Goal: Information Seeking & Learning: Learn about a topic

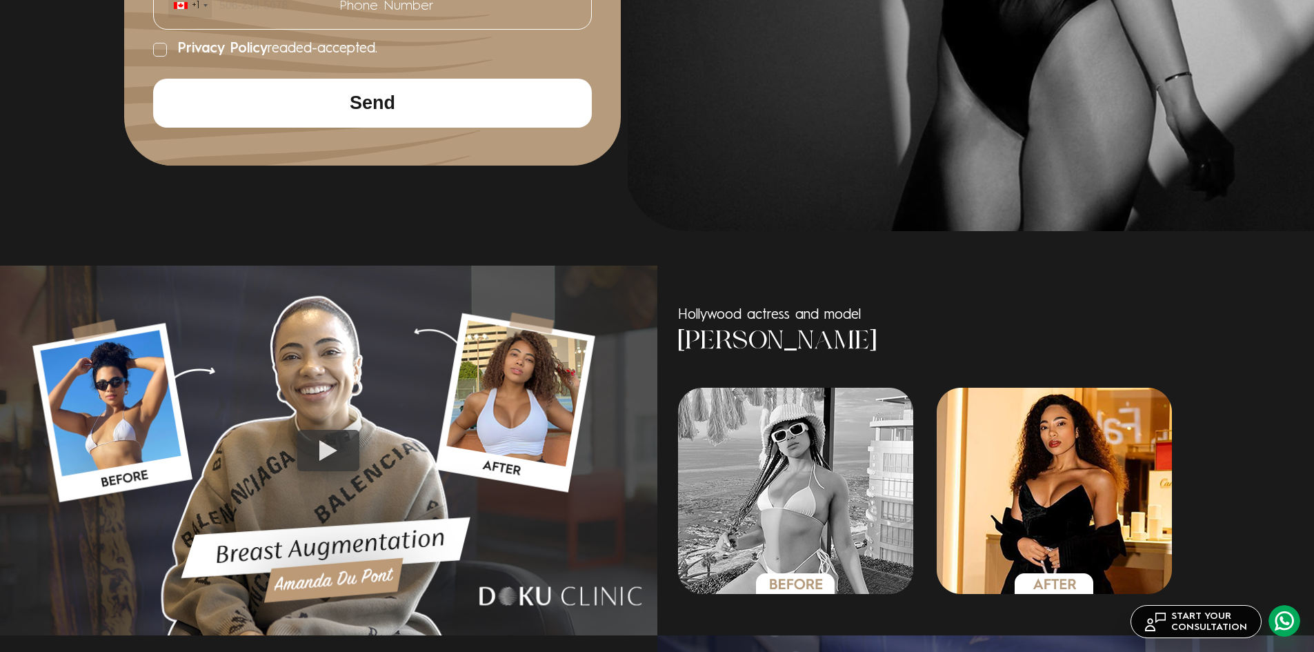
drag, startPoint x: 684, startPoint y: 276, endPoint x: 691, endPoint y: 471, distance: 194.7
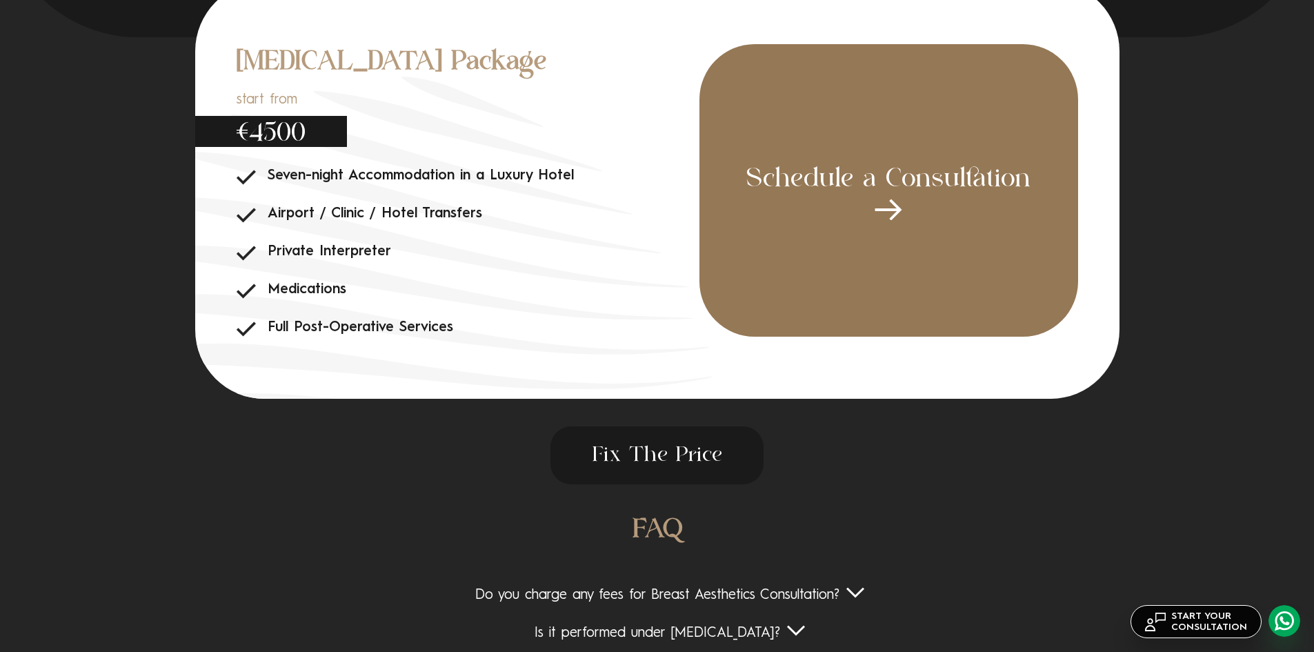
scroll to position [4855, 0]
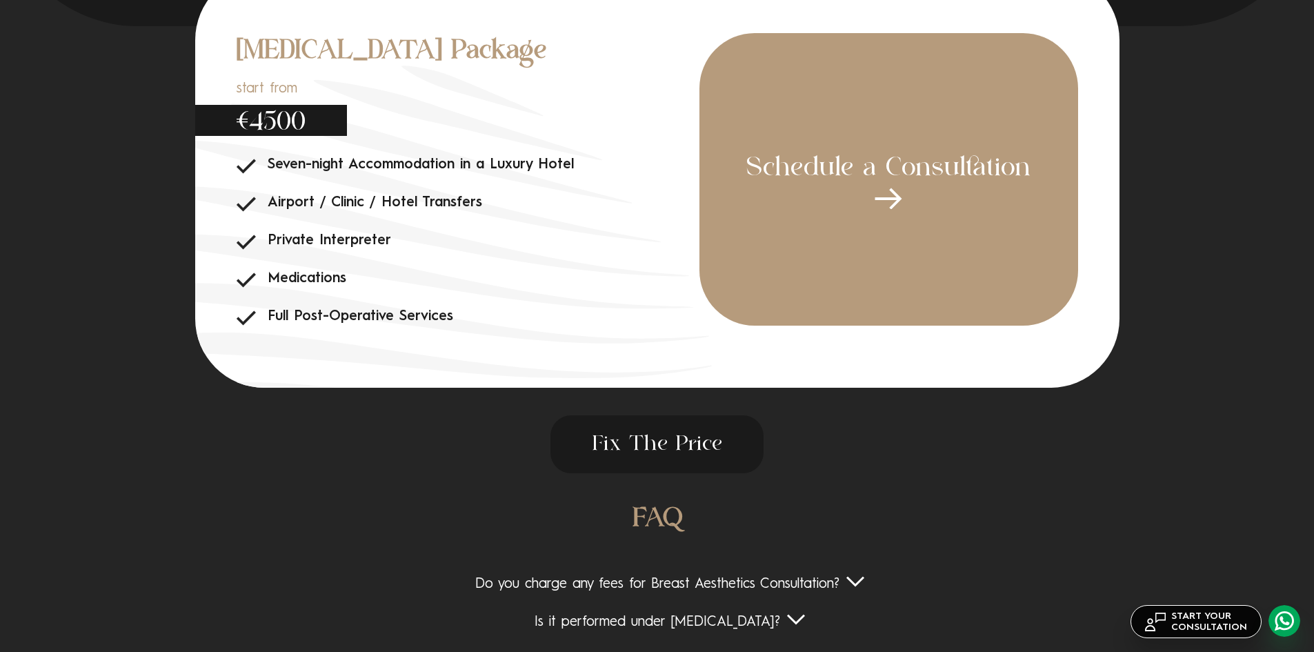
click at [647, 446] on span "Fix The Price" at bounding box center [657, 444] width 213 height 58
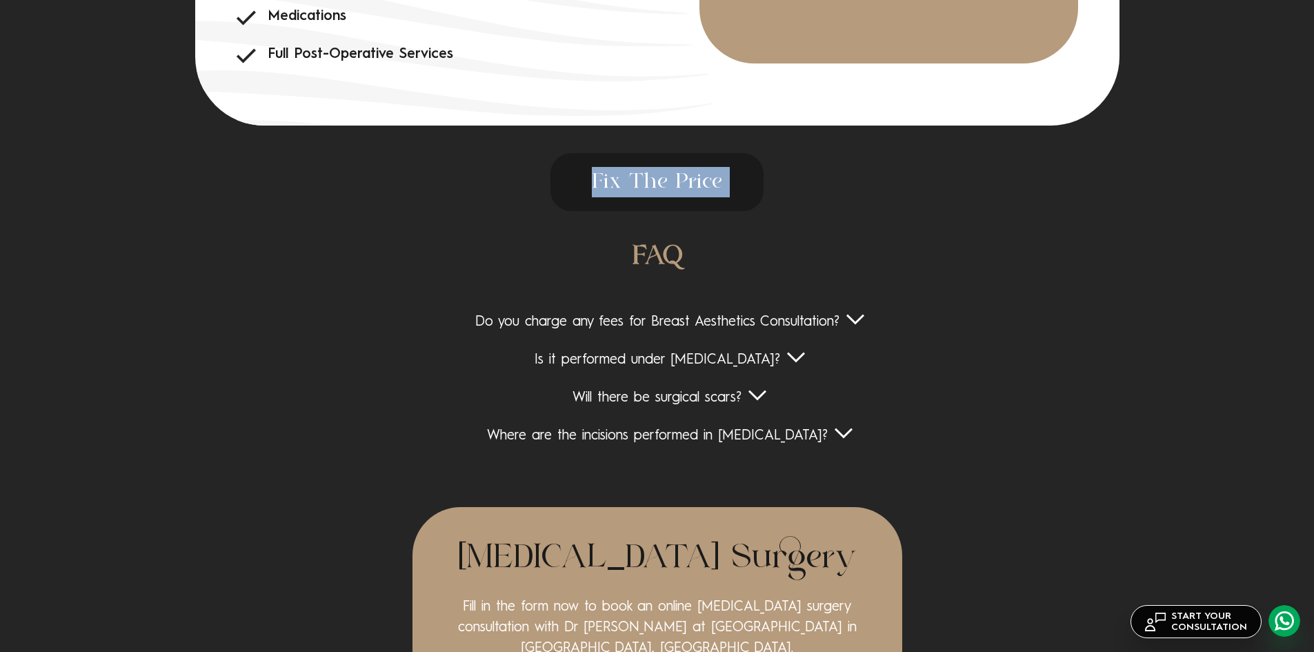
scroll to position [5131, 0]
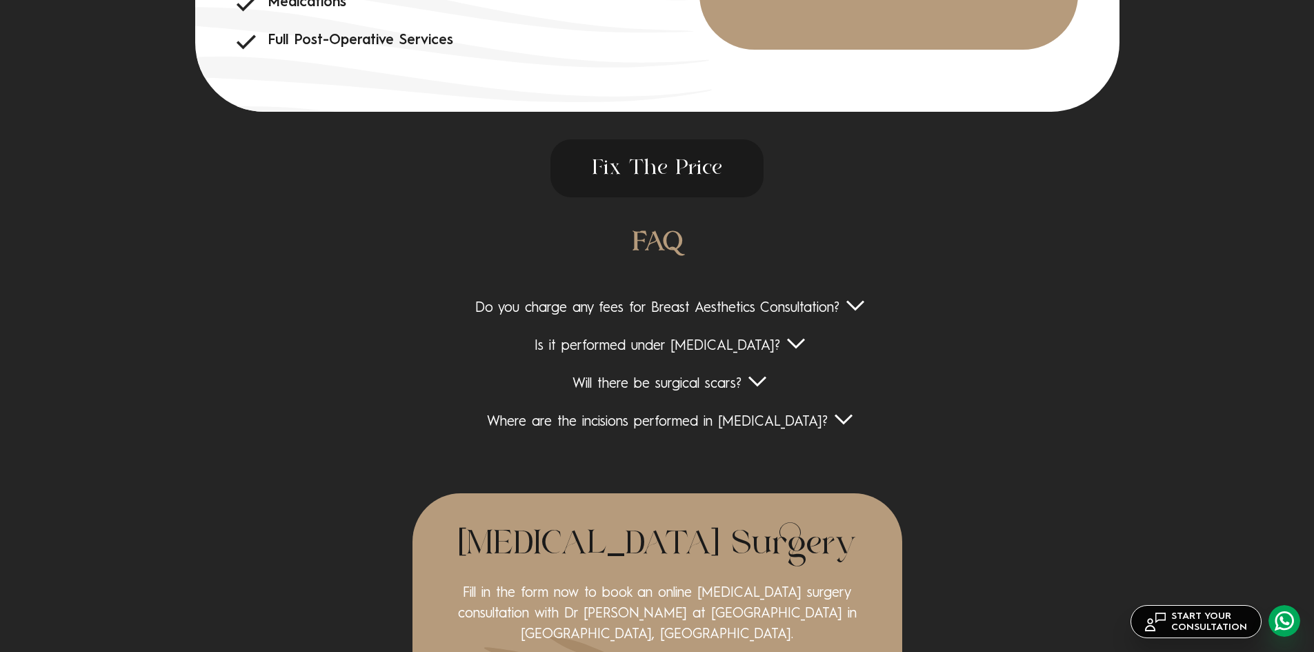
click at [577, 305] on div "Do you charge any fees for Breast Aesthetics Consultation?" at bounding box center [657, 308] width 1066 height 17
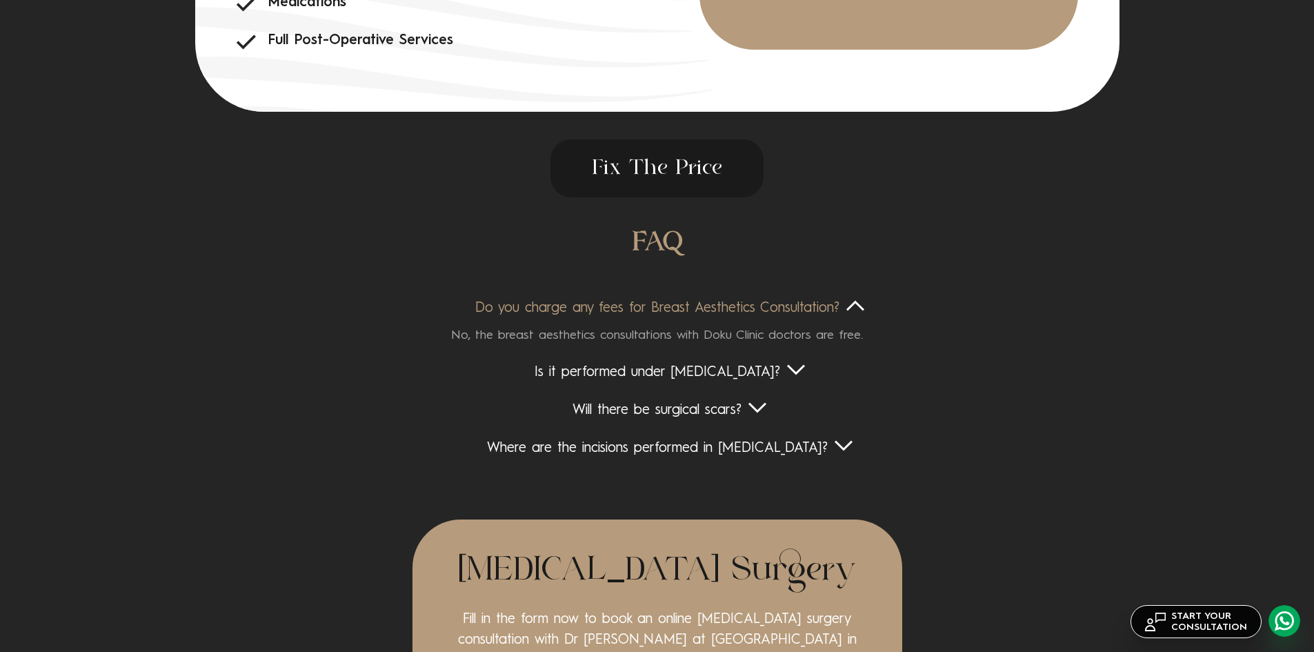
click at [577, 305] on div "Do you charge any fees for Breast Aesthetics Consultation?" at bounding box center [657, 308] width 1066 height 17
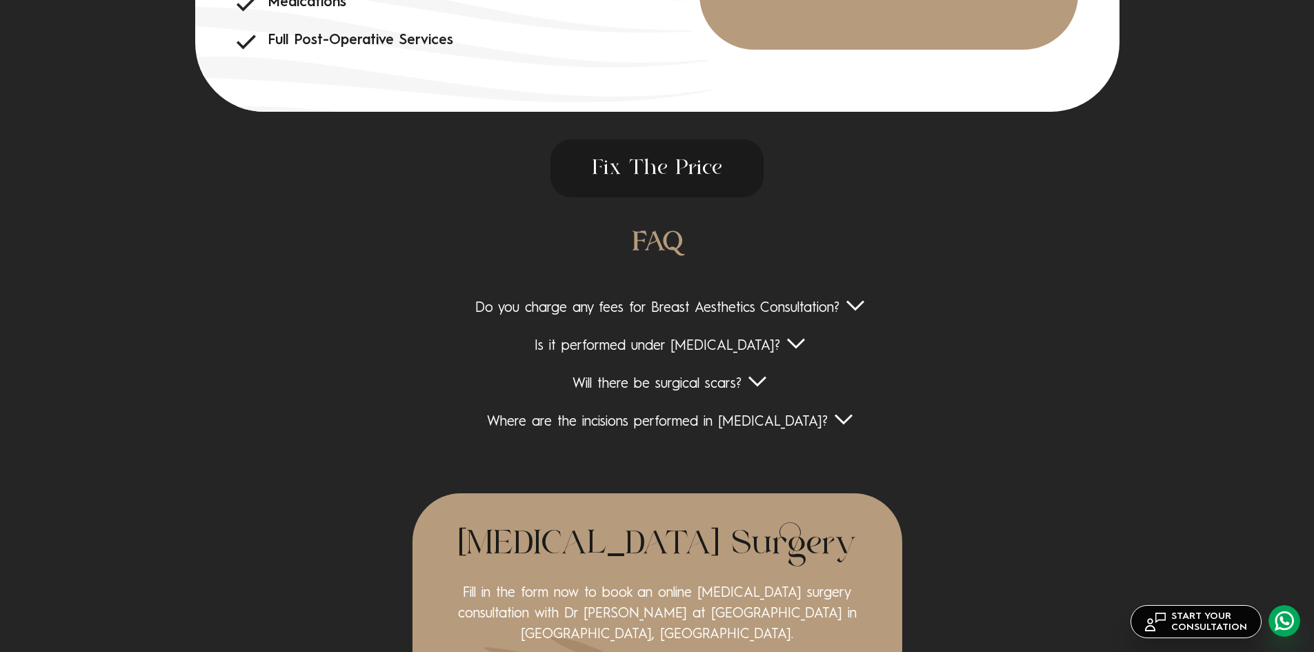
click at [638, 411] on div "Do you charge any fees for Breast Aesthetics Consultation? No, the breast aesth…" at bounding box center [657, 365] width 1066 height 131
click at [640, 422] on div "Where are the incisions performed in [MEDICAL_DATA]?" at bounding box center [657, 422] width 1066 height 17
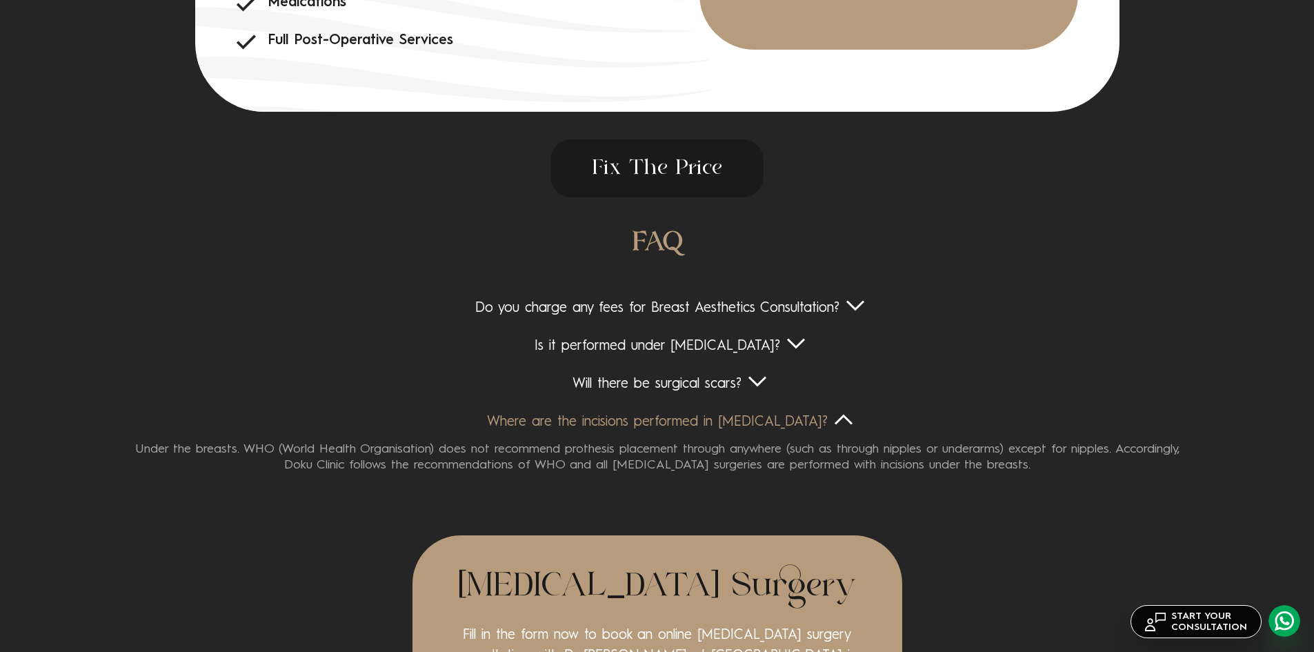
click at [649, 422] on div "Where are the incisions performed in [MEDICAL_DATA]?" at bounding box center [657, 422] width 1066 height 17
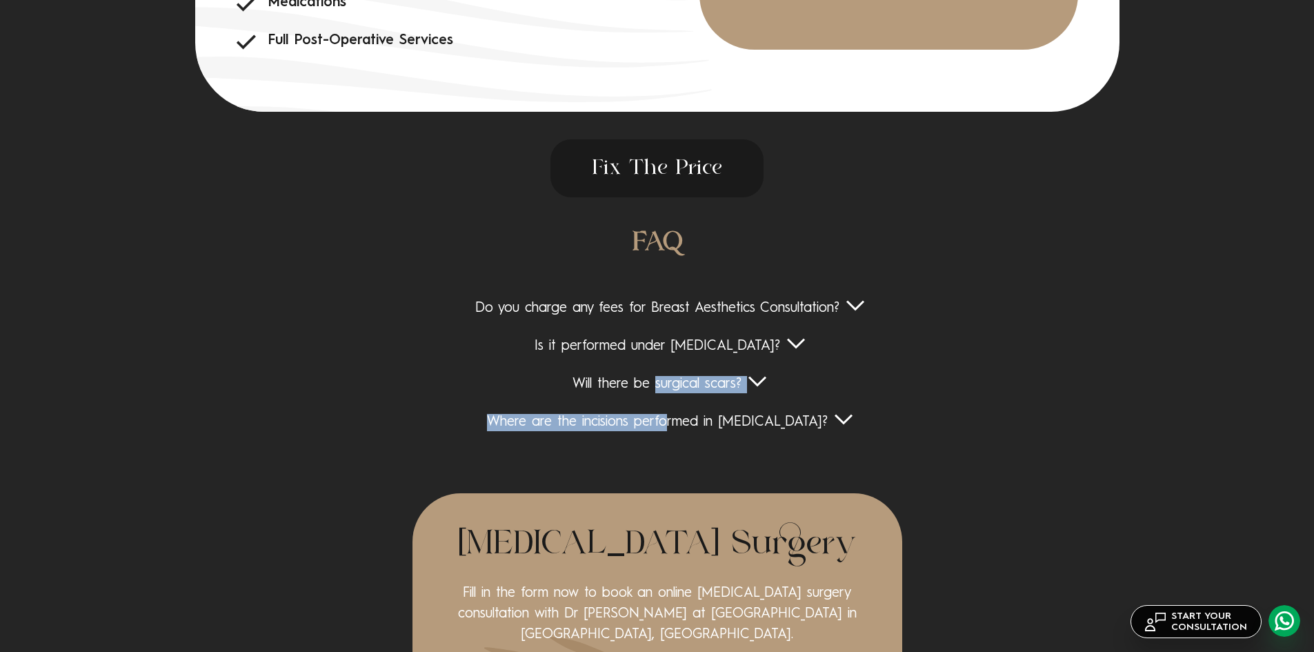
click at [653, 393] on div "Do you charge any fees for Breast Aesthetics Consultation? No, the breast aesth…" at bounding box center [657, 365] width 1066 height 131
click at [653, 393] on div "Will there be surgical scars?" at bounding box center [657, 384] width 1066 height 17
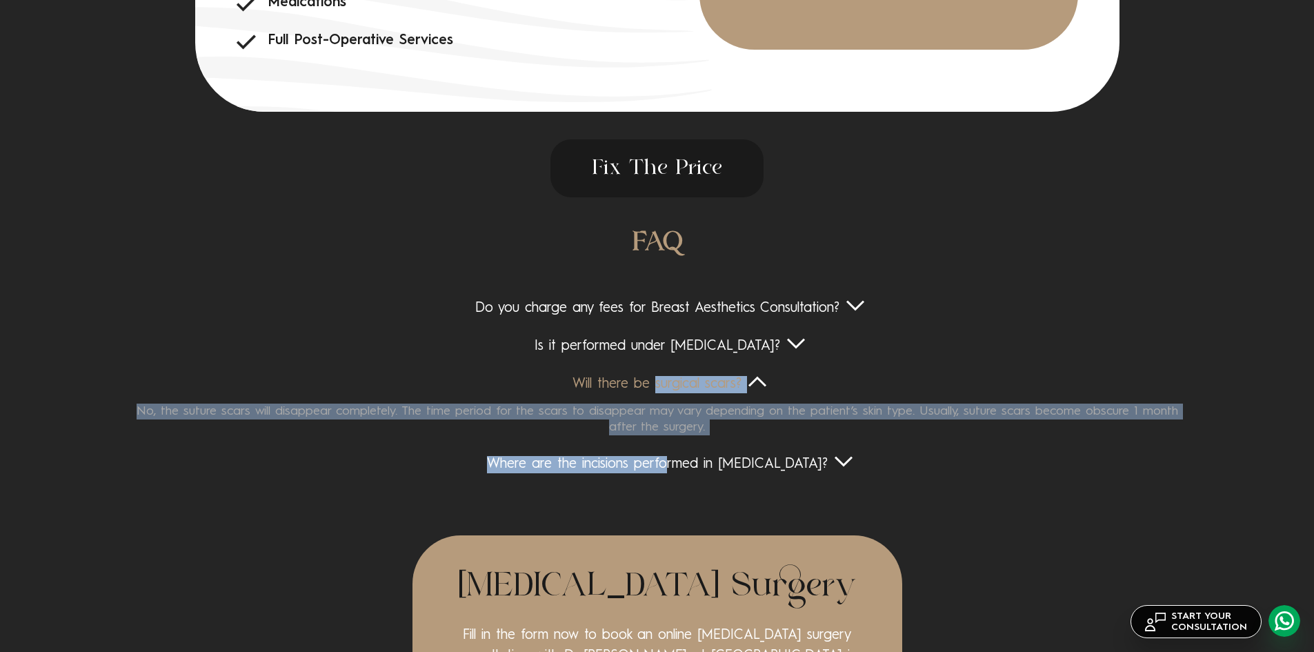
click at [473, 462] on div "Where are the incisions performed in [MEDICAL_DATA]?" at bounding box center [657, 464] width 1066 height 17
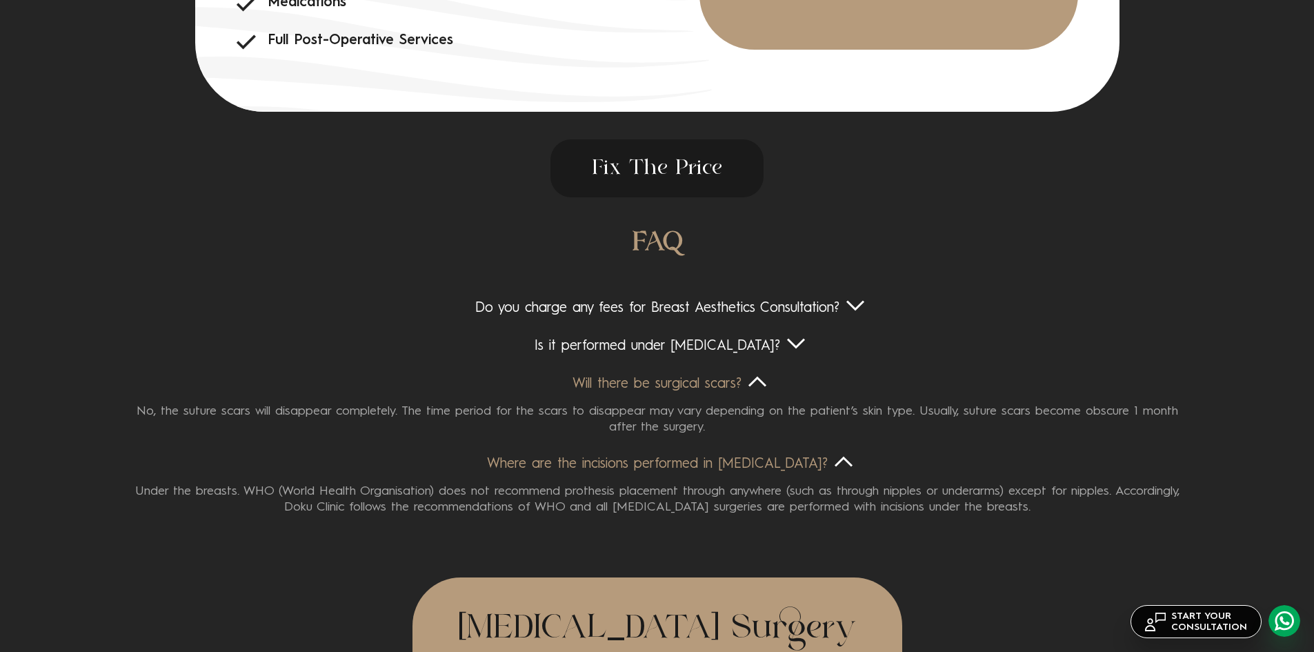
click at [580, 395] on div "No, the suture scars will disappear completely. The time period for the scars t…" at bounding box center [657, 414] width 1066 height 42
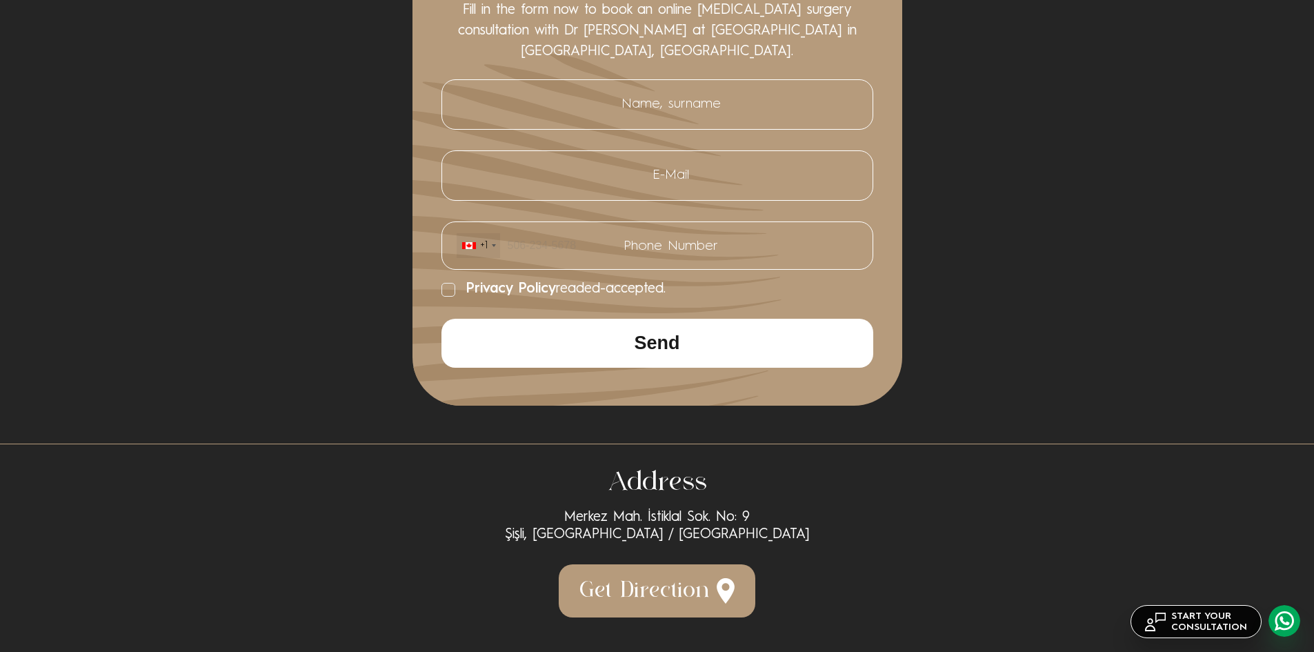
scroll to position [5824, 0]
